Goal: Task Accomplishment & Management: Manage account settings

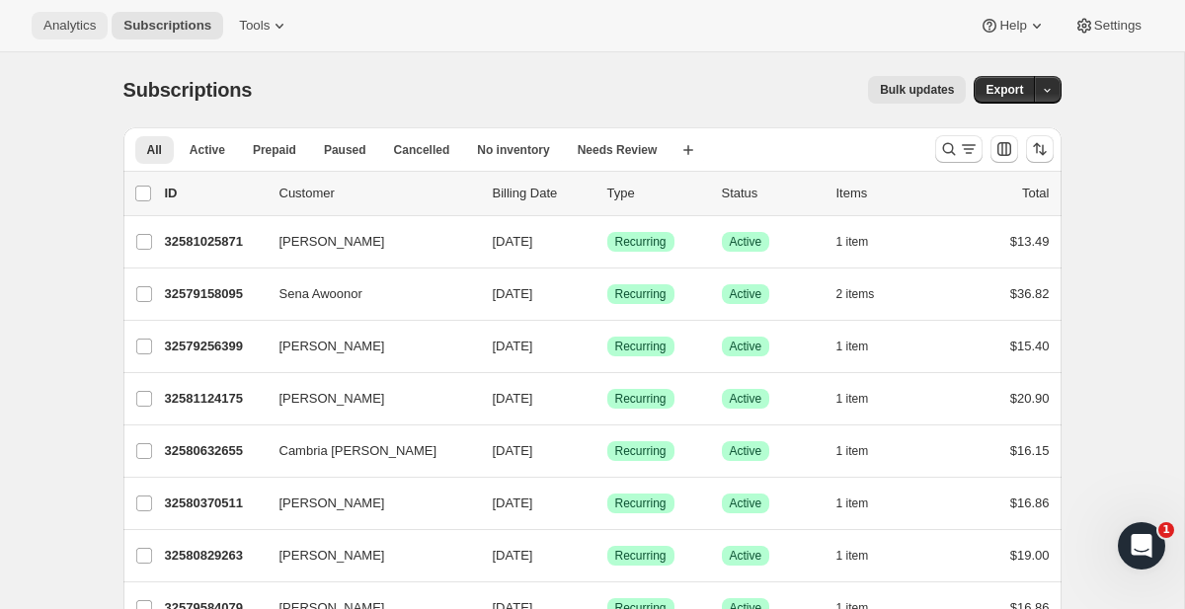
click at [69, 21] on span "Analytics" at bounding box center [69, 26] width 52 height 16
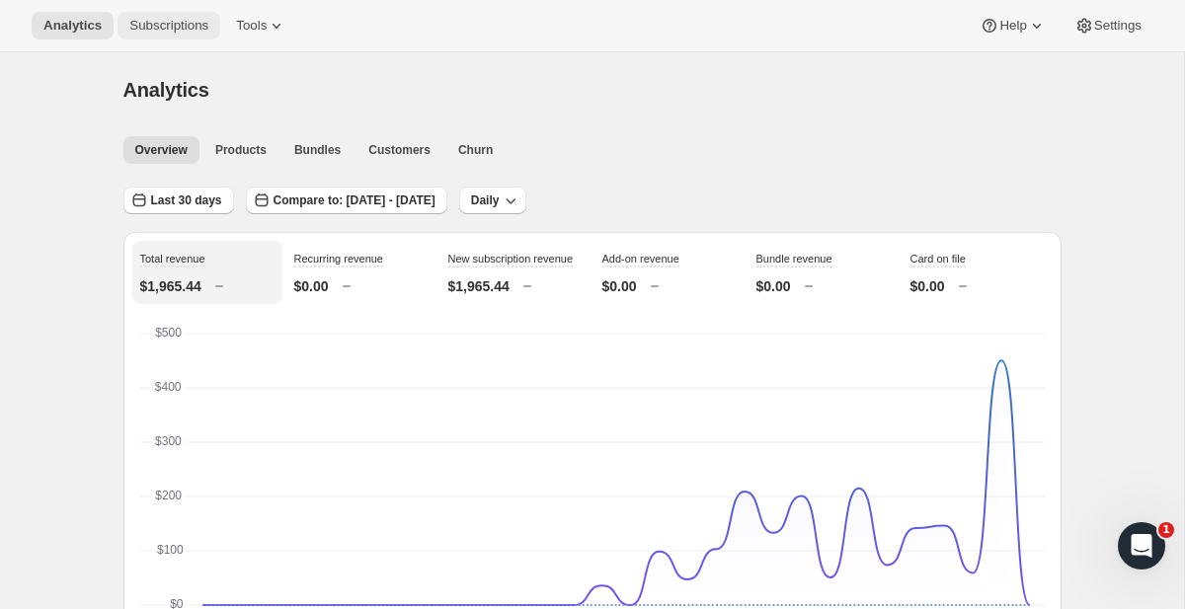
click at [189, 29] on span "Subscriptions" at bounding box center [168, 26] width 79 height 16
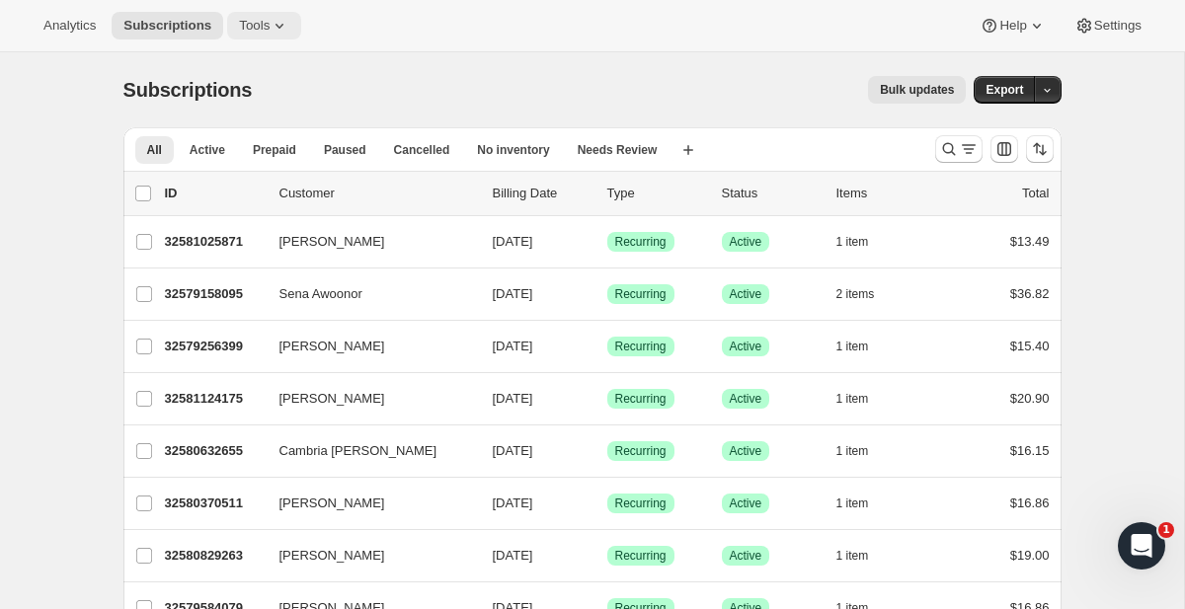
click at [268, 25] on span "Tools" at bounding box center [254, 26] width 31 height 16
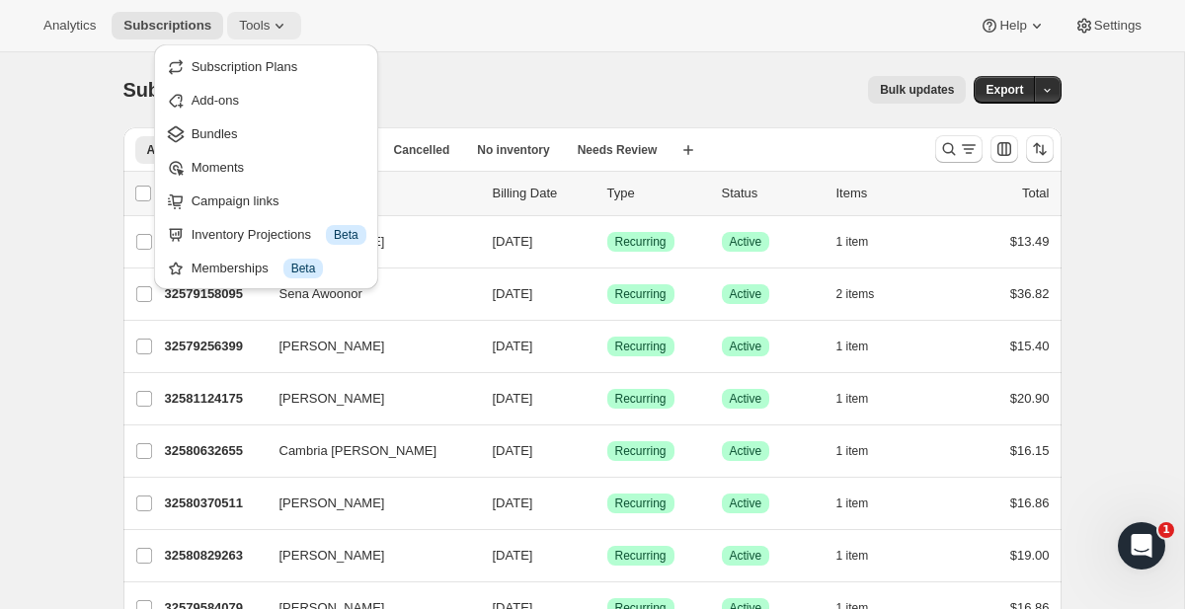
click at [268, 24] on span "Tools" at bounding box center [254, 26] width 31 height 16
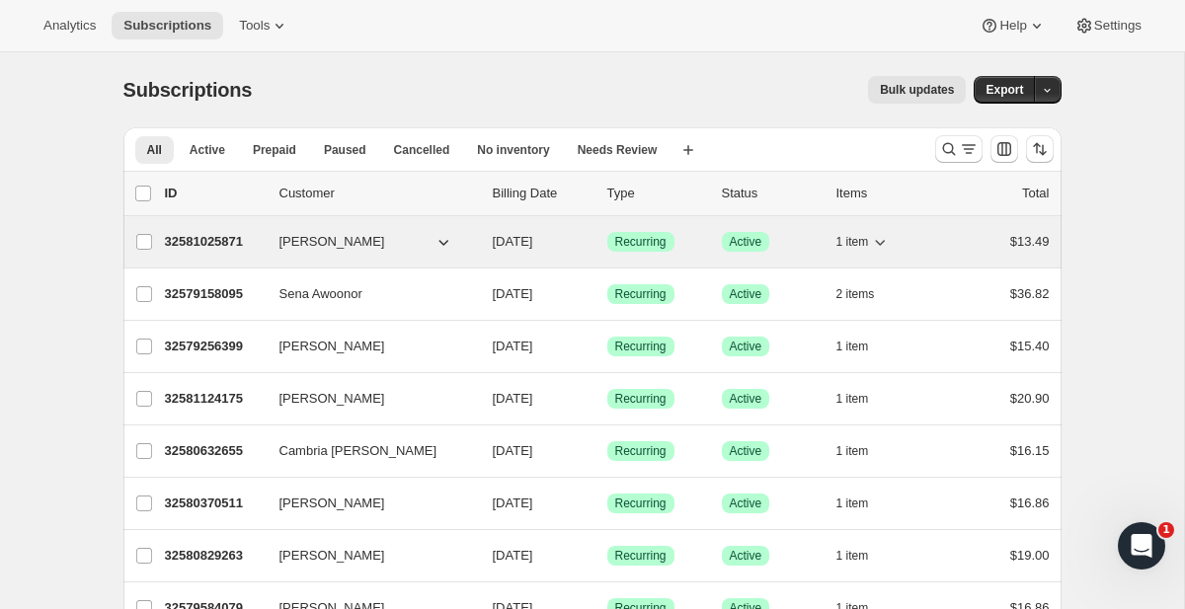
click at [533, 241] on span "[DATE]" at bounding box center [513, 241] width 40 height 15
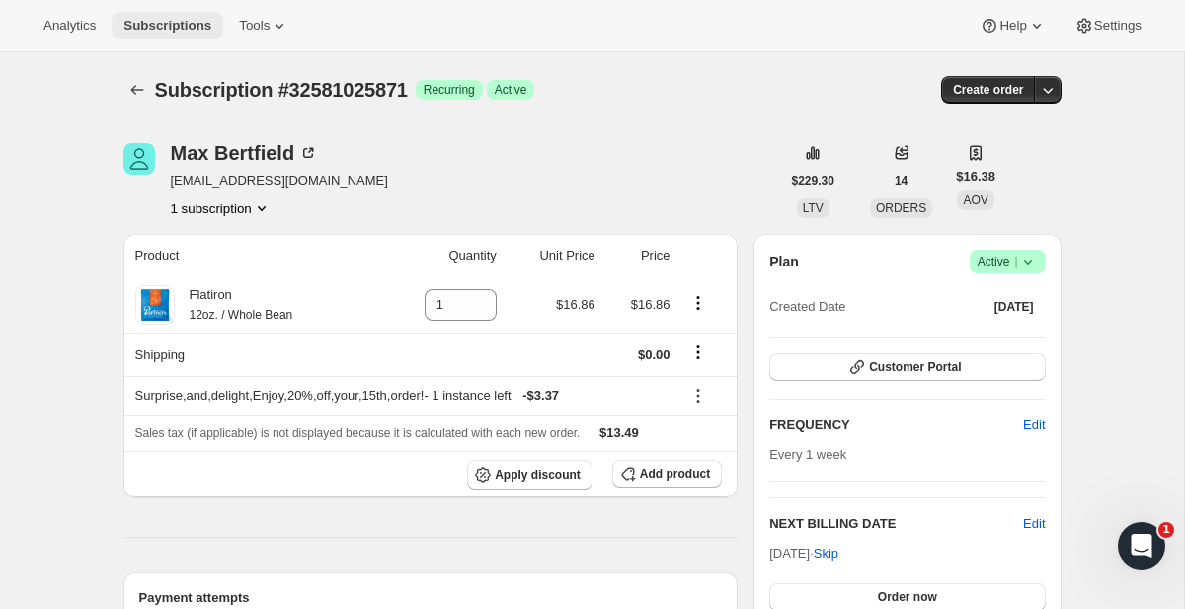
click at [177, 27] on span "Subscriptions" at bounding box center [167, 26] width 88 height 16
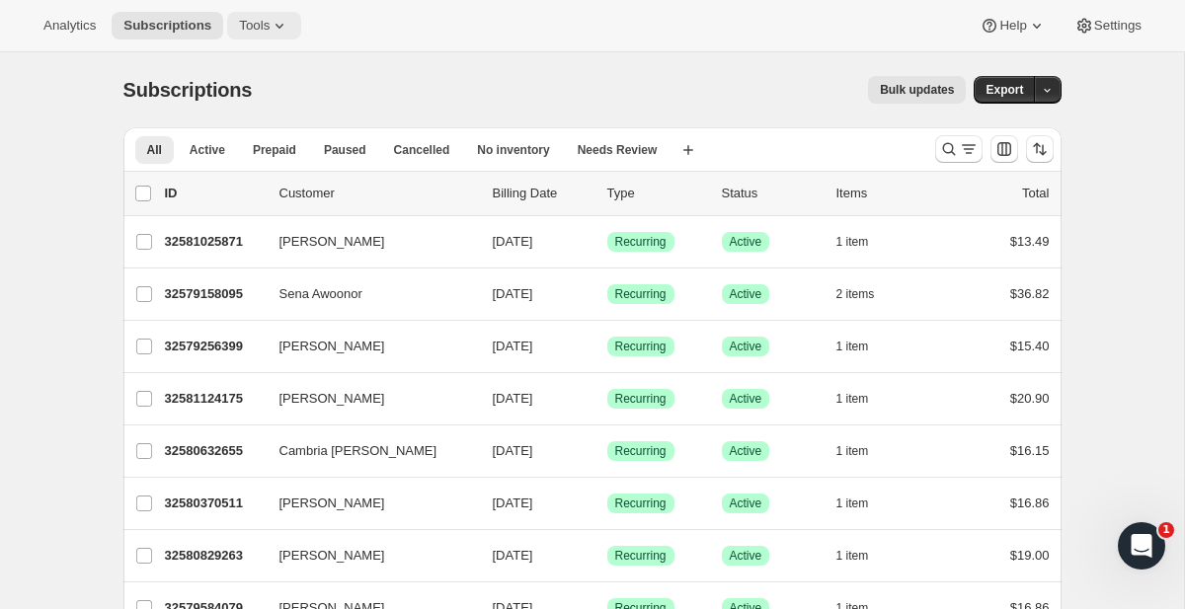
click at [260, 22] on span "Tools" at bounding box center [254, 26] width 31 height 16
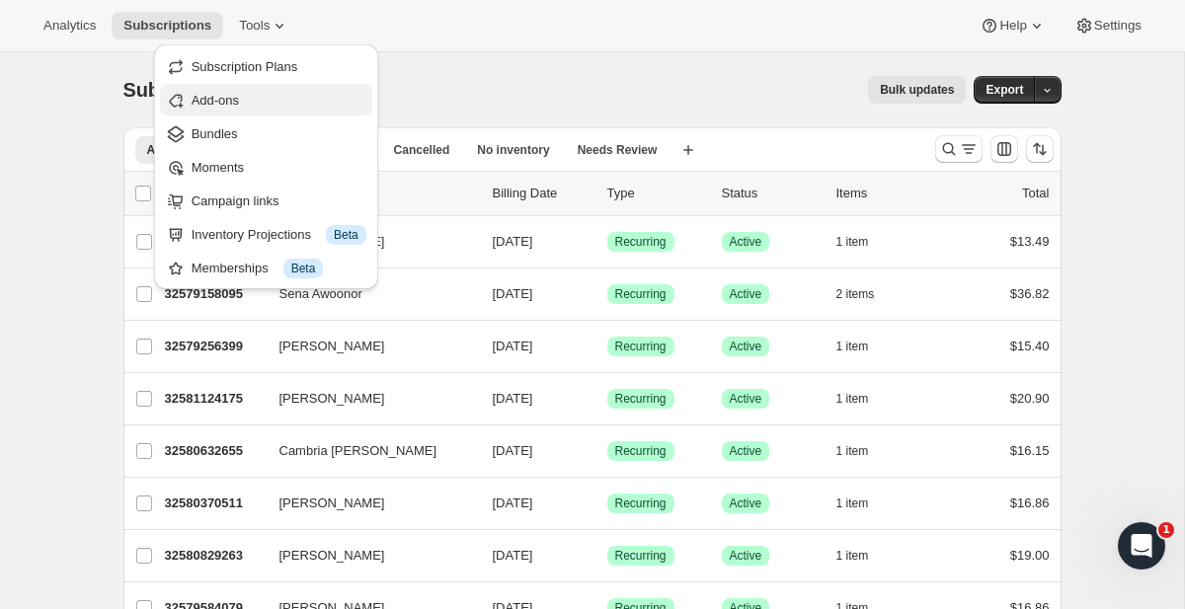
click at [283, 101] on span "Add-ons" at bounding box center [279, 101] width 175 height 20
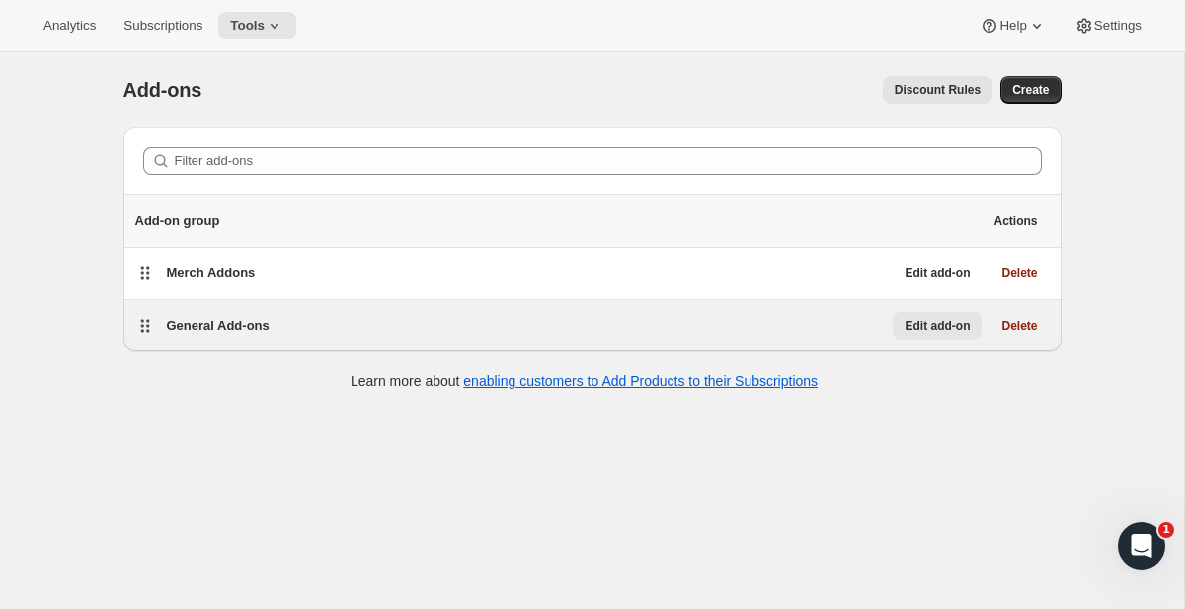
click at [918, 339] on button "Edit add-on" at bounding box center [937, 326] width 89 height 28
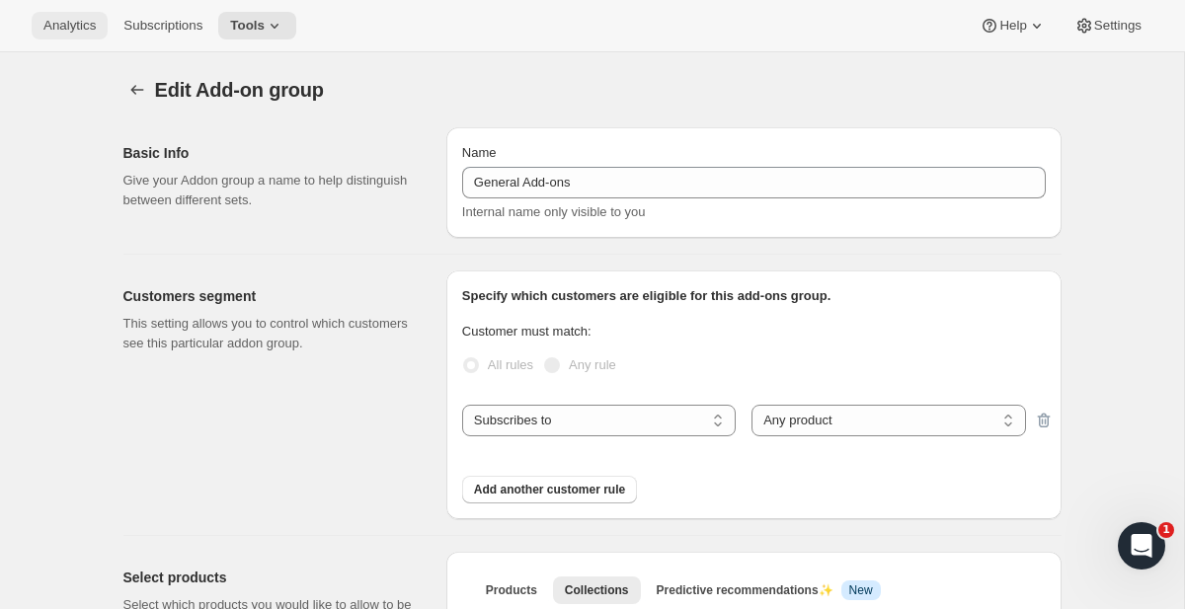
click at [86, 35] on button "Analytics" at bounding box center [70, 26] width 76 height 28
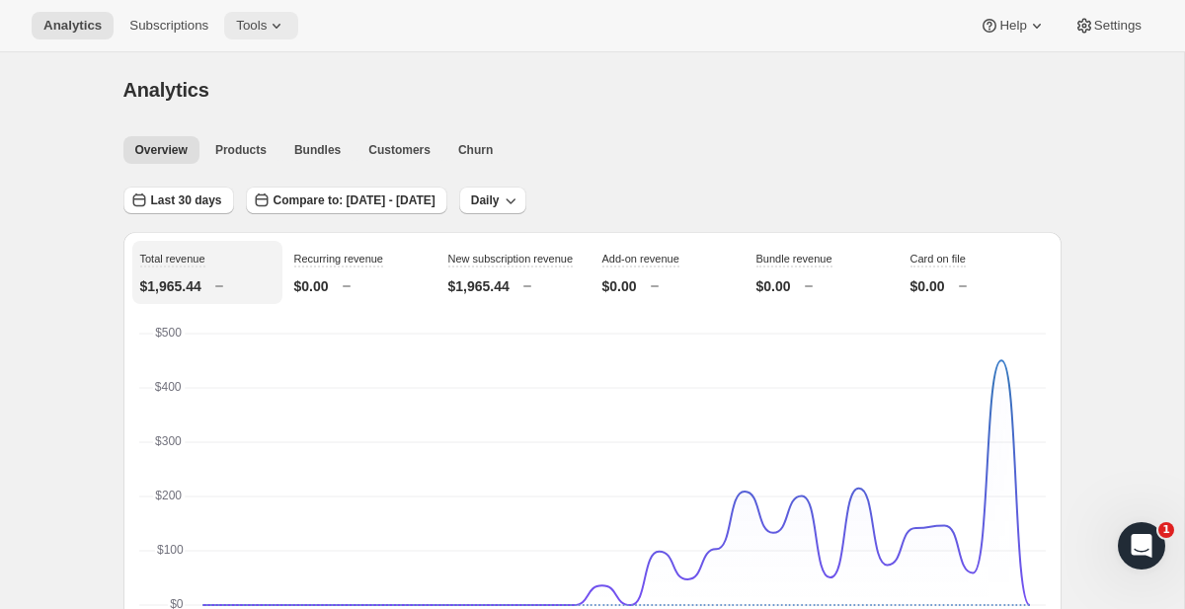
click at [244, 18] on span "Tools" at bounding box center [251, 26] width 31 height 16
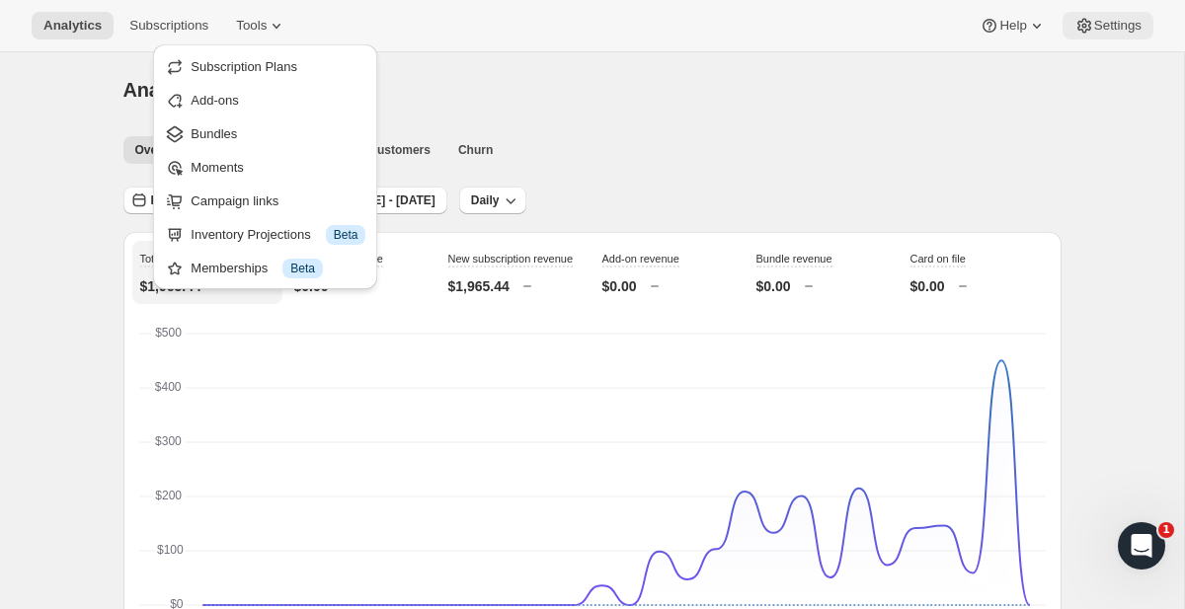
click at [1121, 15] on button "Settings" at bounding box center [1108, 26] width 91 height 28
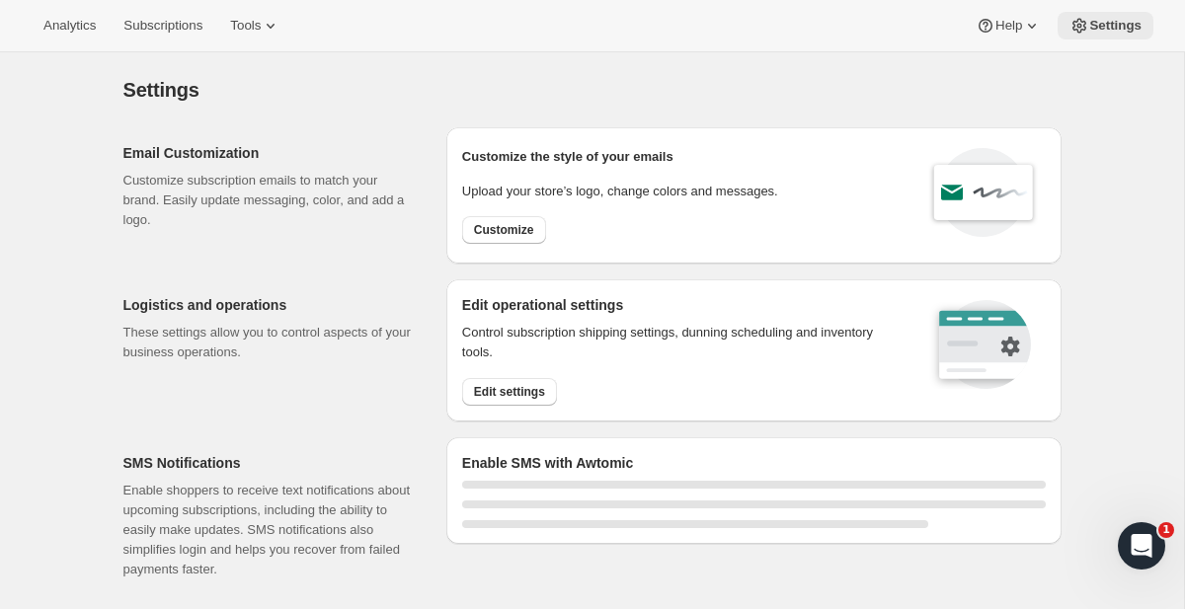
click at [1105, 20] on span "Settings" at bounding box center [1115, 26] width 52 height 16
select select "22:00"
select select "09:00"
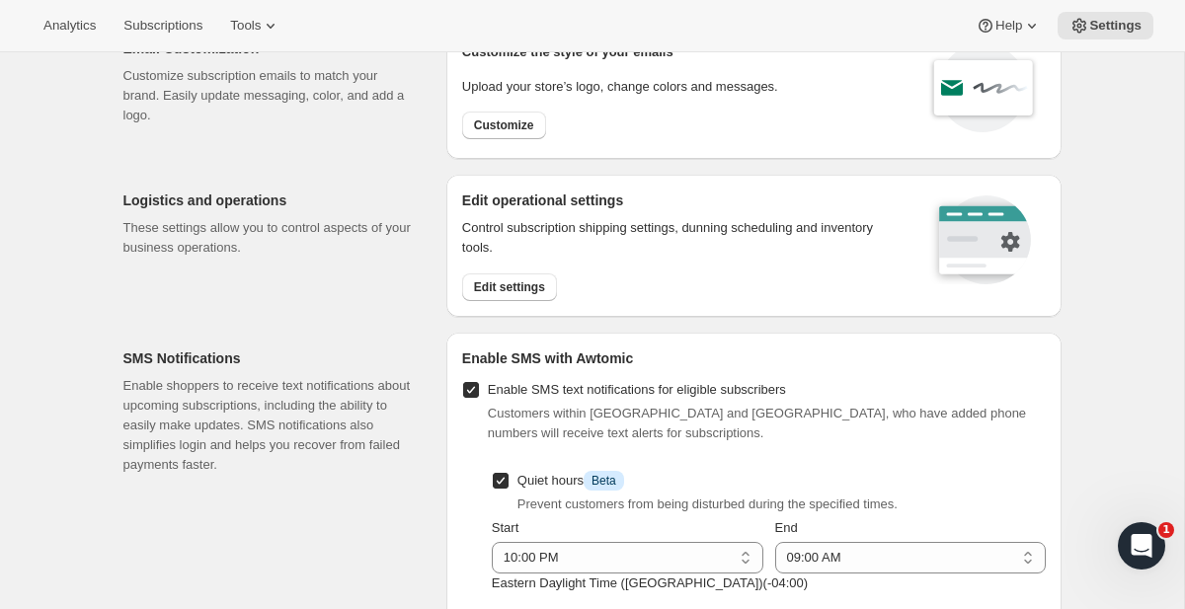
scroll to position [151, 0]
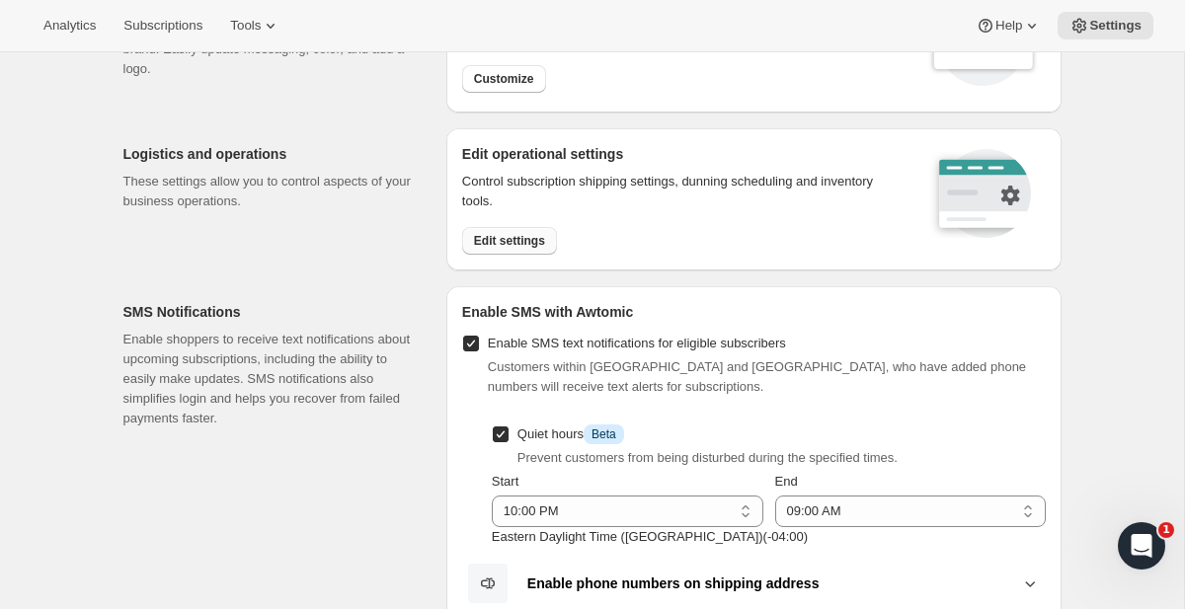
click at [522, 240] on span "Edit settings" at bounding box center [509, 241] width 71 height 16
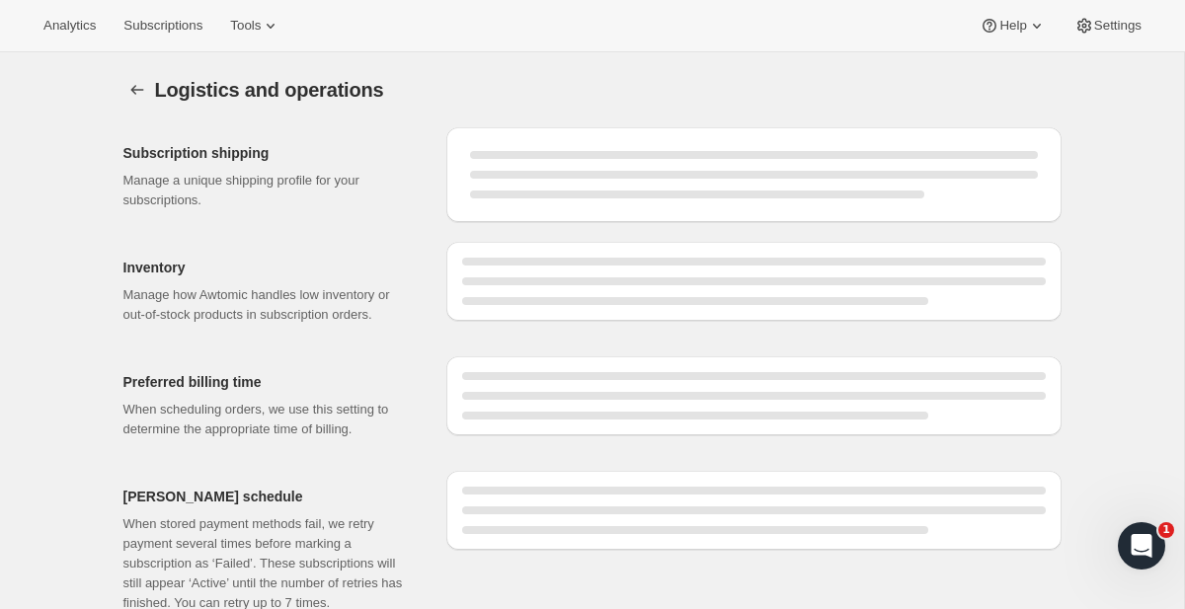
select select "DAY"
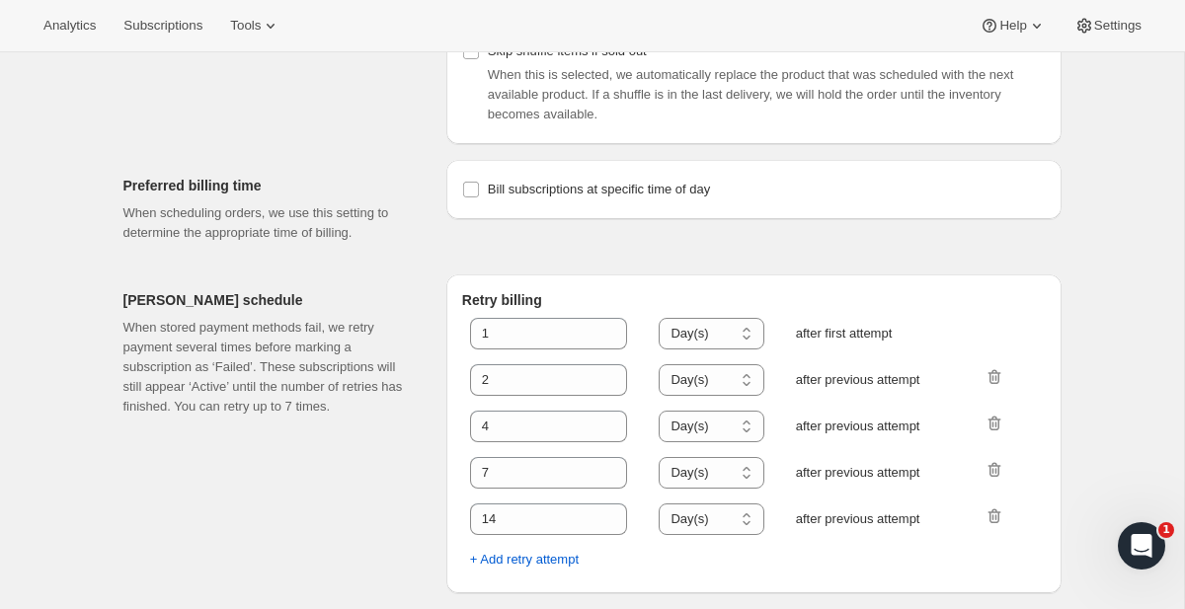
scroll to position [1001, 0]
click at [468, 179] on label "Bill subscriptions at specific time of day" at bounding box center [586, 190] width 248 height 28
click at [468, 182] on input "Bill subscriptions at specific time of day" at bounding box center [471, 190] width 16 height 16
checkbox input "true"
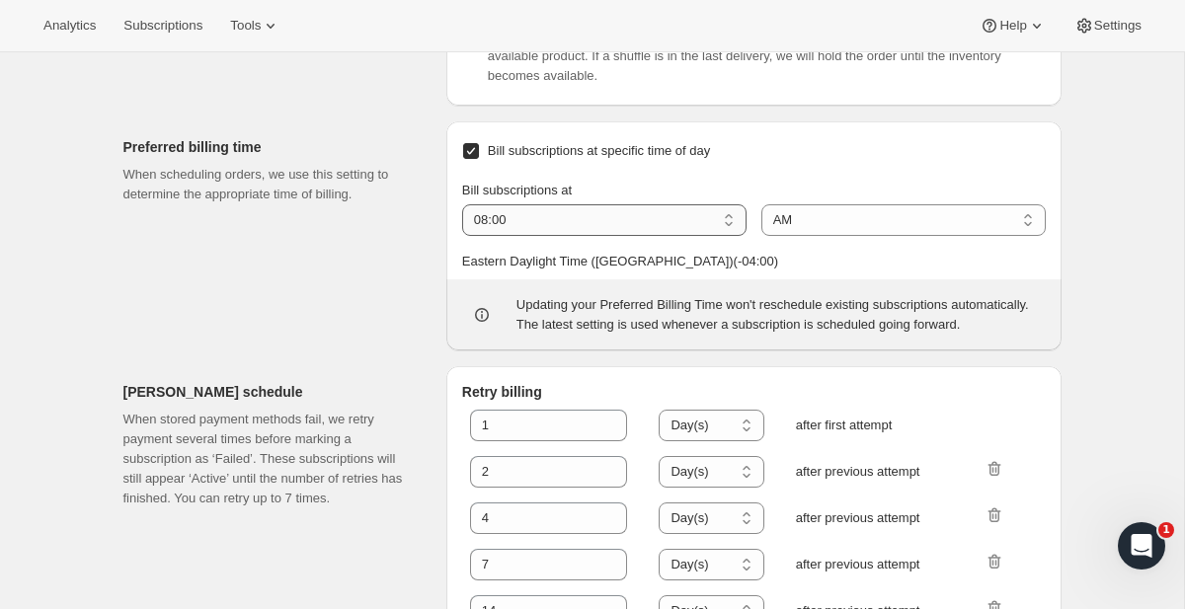
click at [636, 236] on select "01:00 02:00 03:00 04:00 05:00 06:00 07:00 08:00 09:00 10:00 11:00 12:00" at bounding box center [604, 220] width 284 height 32
click at [633, 236] on select "01:00 02:00 03:00 04:00 05:00 06:00 07:00 08:00 09:00 10:00 11:00 12:00" at bounding box center [604, 220] width 284 height 32
select select "01:00"
click at [462, 236] on select "01:00 02:00 03:00 04:00 05:00 06:00 07:00 08:00 09:00 10:00 11:00 12:00" at bounding box center [604, 220] width 284 height 32
click at [718, 272] on p "Eastern Daylight Time ([GEOGRAPHIC_DATA]) ( -04 : 00 )" at bounding box center [754, 262] width 584 height 20
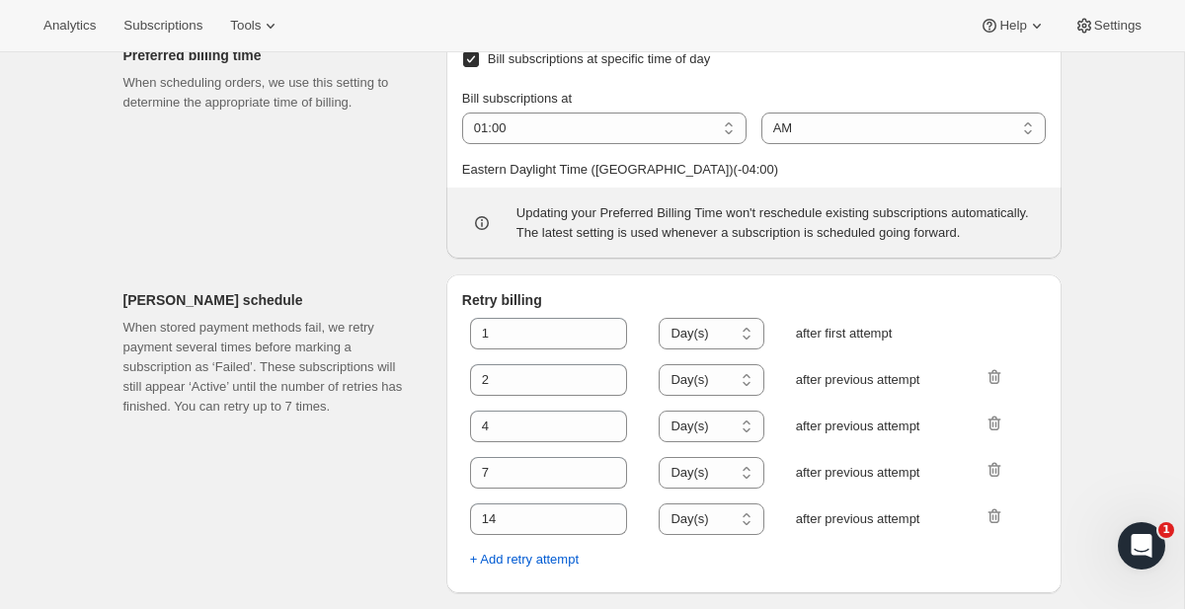
scroll to position [1278, 0]
